Goal: Complete application form

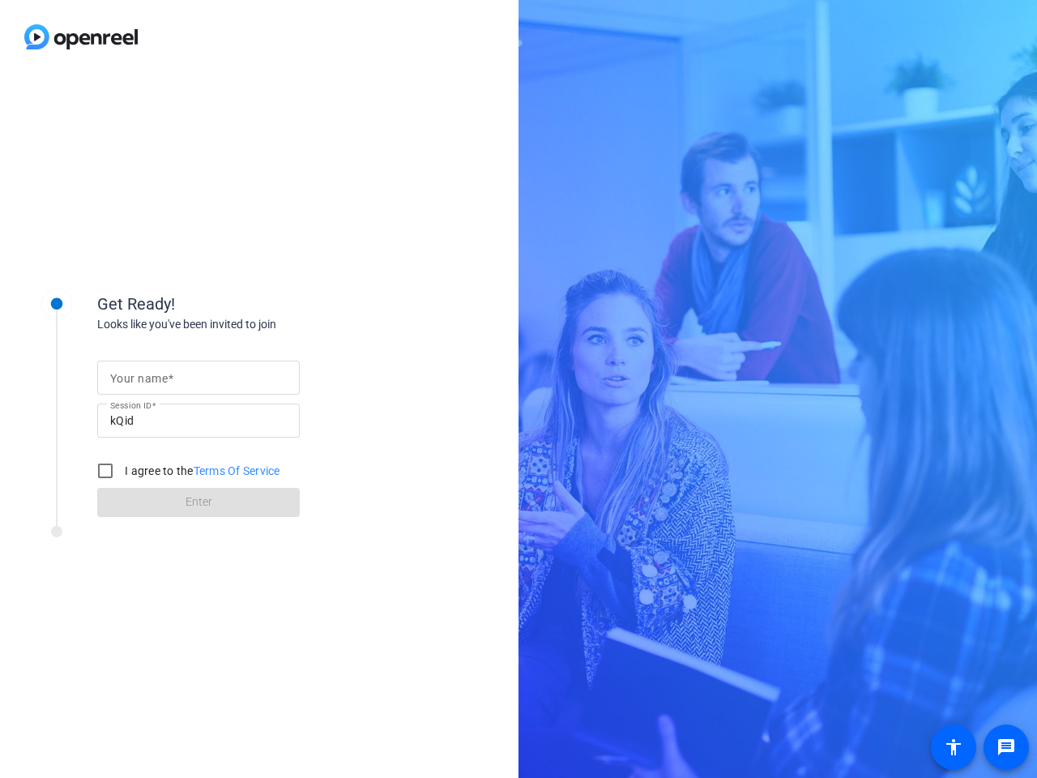
click at [199, 378] on input "Your name" at bounding box center [198, 377] width 177 height 19
click at [199, 421] on input "kQid" at bounding box center [198, 420] width 177 height 19
click at [186, 471] on label "I agree to the Terms Of Service" at bounding box center [201, 471] width 159 height 16
click at [122, 471] on input "I agree to the Terms Of Service" at bounding box center [105, 471] width 32 height 32
click at [105, 471] on input "I agree to the Terms Of Service" at bounding box center [105, 471] width 32 height 32
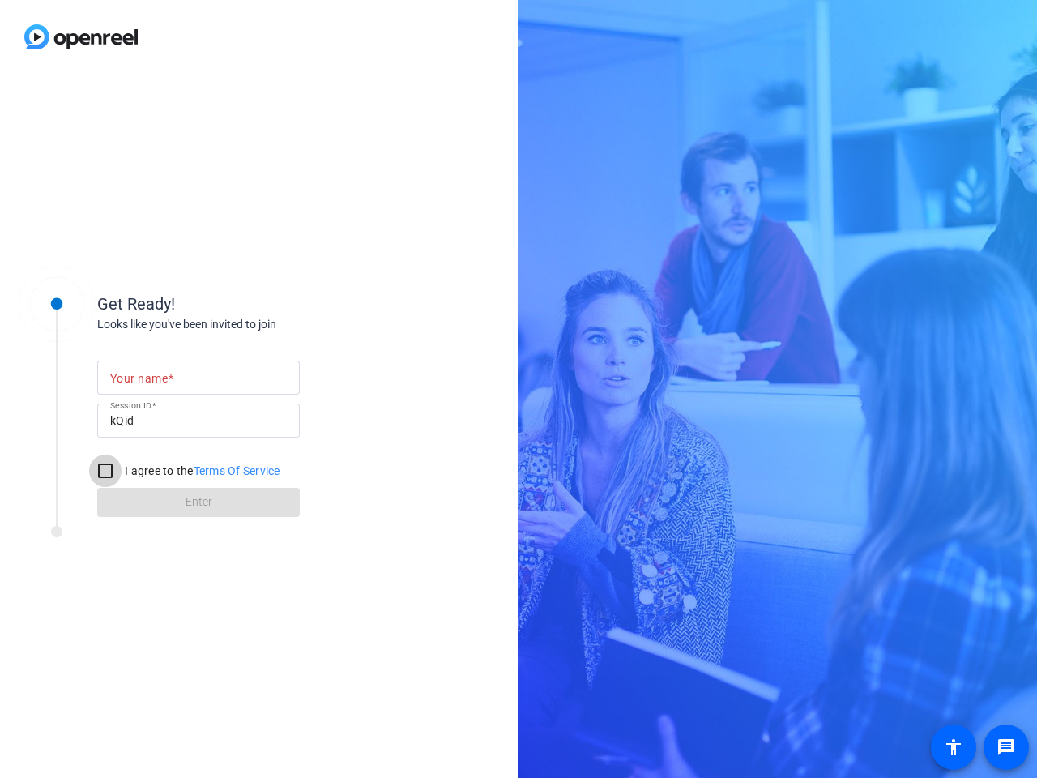
checkbox input "false"
click at [1007, 747] on mat-icon "message" at bounding box center [1006, 747] width 19 height 19
click at [954, 747] on mat-icon "accessibility" at bounding box center [953, 747] width 19 height 19
